Goal: Transaction & Acquisition: Book appointment/travel/reservation

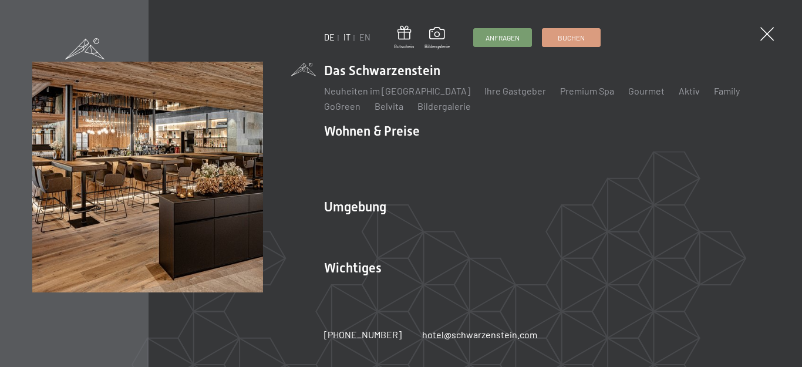
click at [348, 35] on link "IT" at bounding box center [346, 37] width 7 height 10
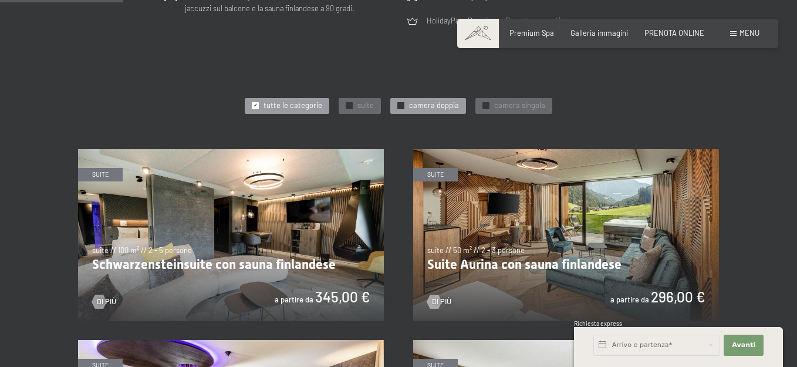
click at [439, 106] on span "camera doppia" at bounding box center [434, 105] width 50 height 11
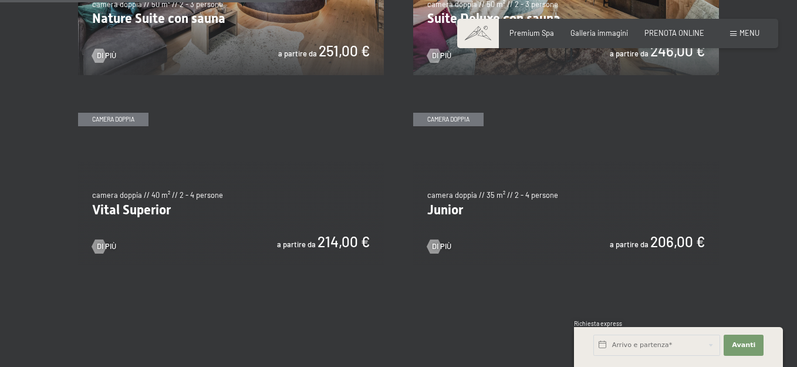
scroll to position [704, 0]
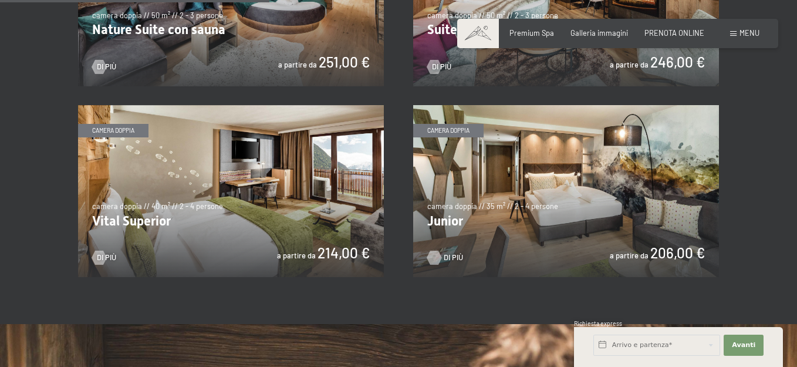
click at [433, 257] on div at bounding box center [434, 258] width 8 height 14
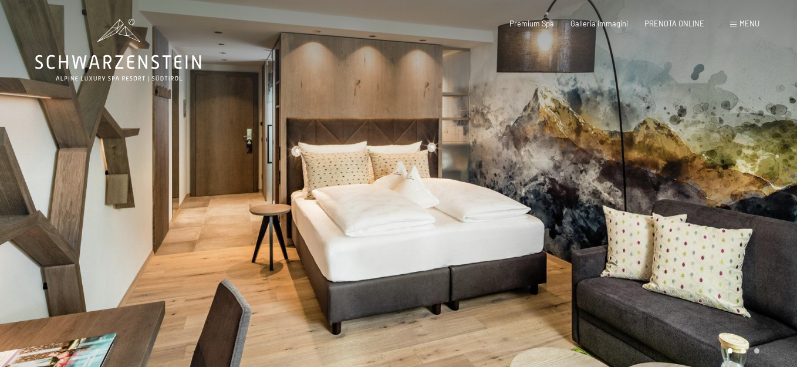
click at [774, 205] on div at bounding box center [598, 191] width 399 height 382
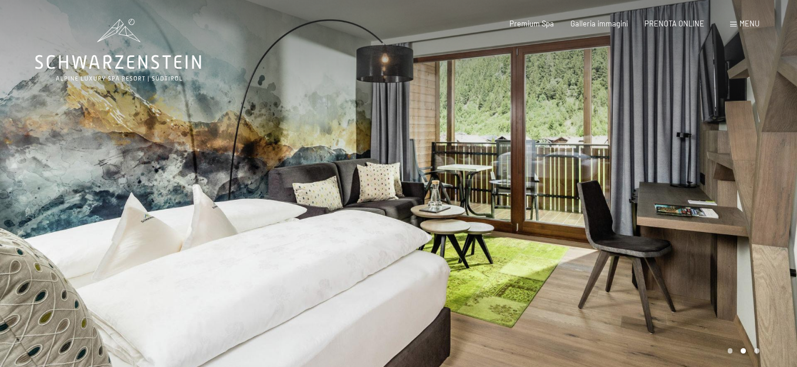
click at [780, 177] on div at bounding box center [598, 191] width 399 height 382
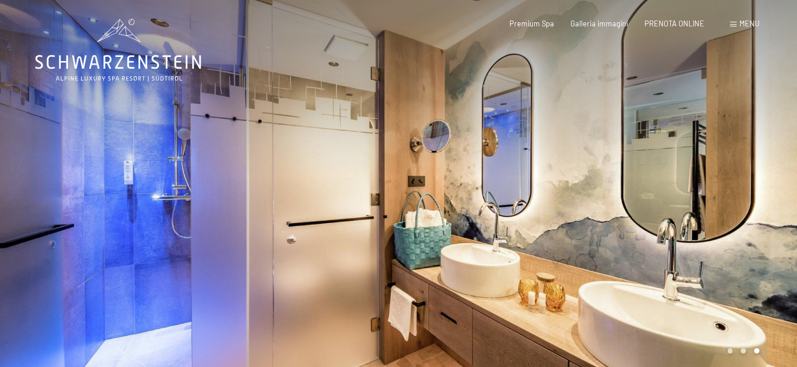
click at [768, 180] on div at bounding box center [598, 191] width 399 height 382
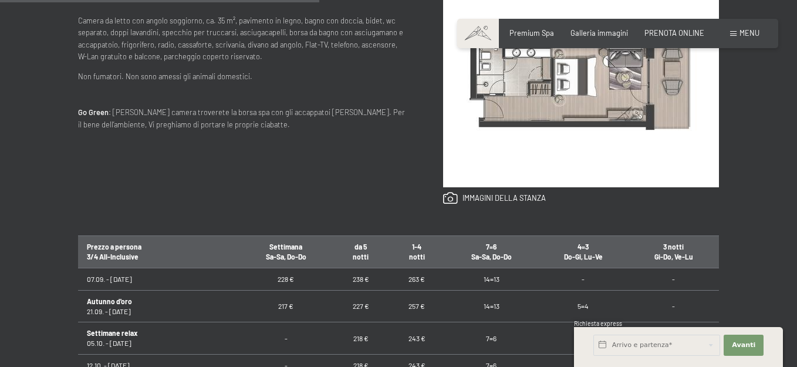
scroll to position [587, 0]
